Goal: Task Accomplishment & Management: Use online tool/utility

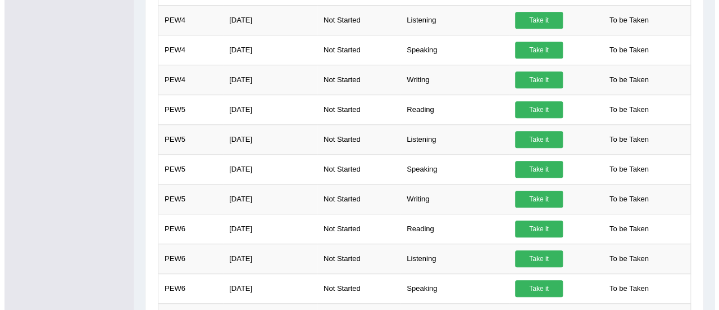
scroll to position [21, 0]
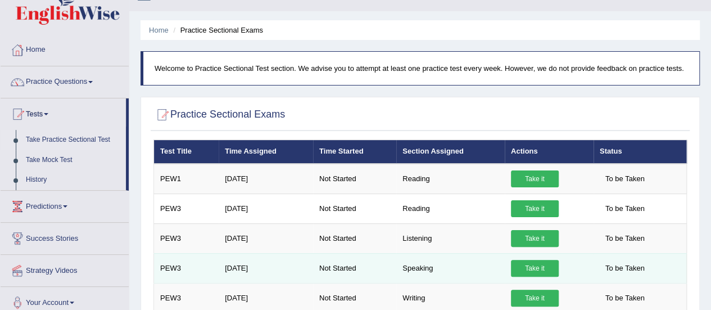
click at [534, 269] on link "Take it" at bounding box center [535, 268] width 48 height 17
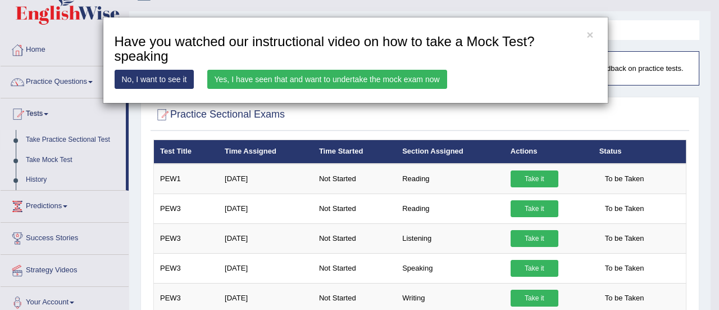
click at [386, 79] on link "Yes, I have seen that and want to undertake the mock exam now" at bounding box center [327, 79] width 240 height 19
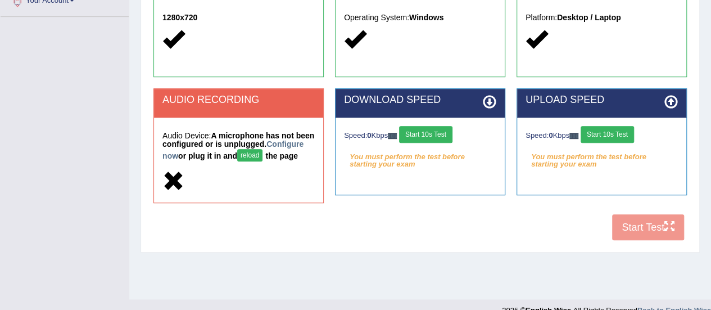
scroll to position [280, 0]
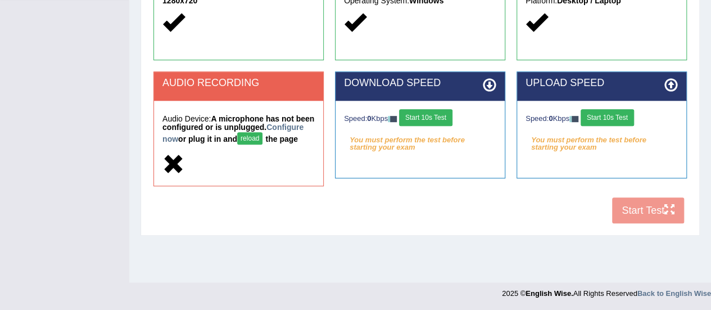
click at [297, 146] on h5 "Audio Device: A microphone has not been configured or is unplugged. Configure n…" at bounding box center [238, 131] width 152 height 33
click at [262, 138] on button "reload" at bounding box center [249, 138] width 25 height 12
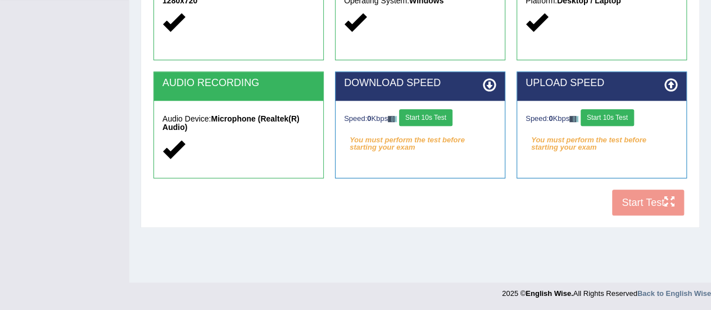
click at [430, 114] on button "Start 10s Test" at bounding box center [425, 117] width 53 height 17
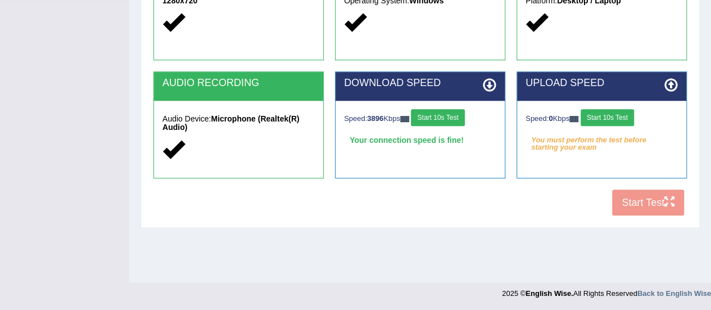
click at [617, 111] on button "Start 10s Test" at bounding box center [607, 117] width 53 height 17
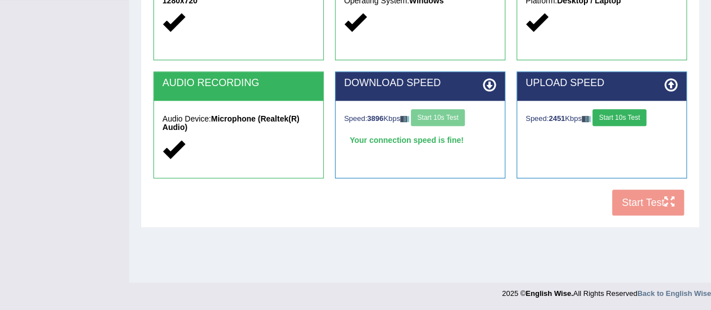
click at [635, 121] on button "Start 10s Test" at bounding box center [618, 117] width 53 height 17
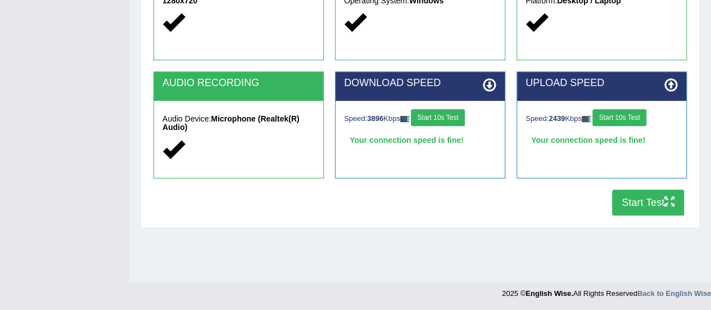
click at [649, 201] on button "Start Test" at bounding box center [648, 202] width 72 height 26
